Goal: Use online tool/utility

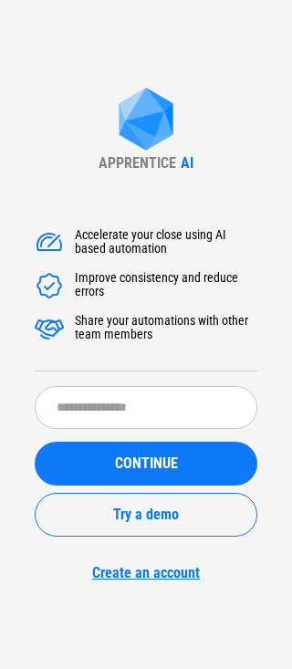
click at [104, 359] on div "Accelerate your close using AI based automation Improve consistency and reduce …" at bounding box center [146, 299] width 223 height 143
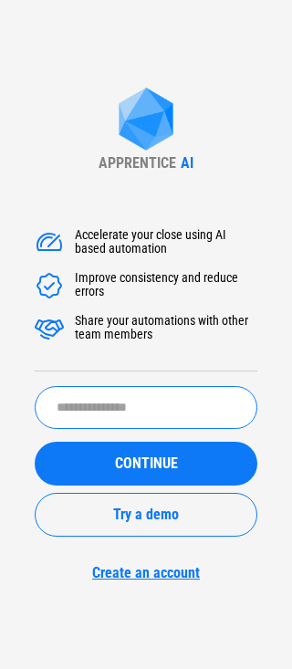
click at [102, 398] on input "text" at bounding box center [146, 407] width 223 height 43
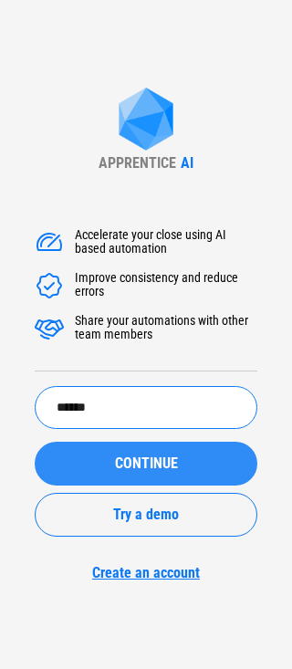
type input "******"
click at [109, 472] on button "CONTINUE" at bounding box center [146, 464] width 223 height 44
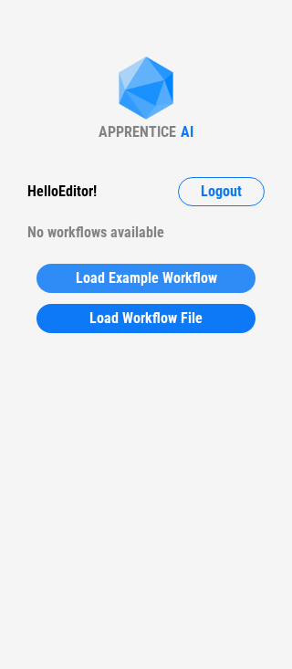
click at [97, 280] on span "Load Example Workflow" at bounding box center [147, 278] width 142 height 15
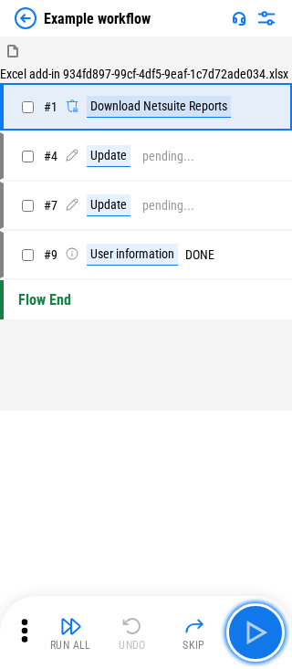
drag, startPoint x: 260, startPoint y: 628, endPoint x: 235, endPoint y: 584, distance: 51.5
click at [260, 628] on img "button" at bounding box center [255, 632] width 29 height 29
